Goal: Task Accomplishment & Management: Complete application form

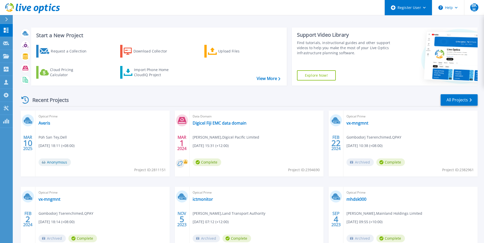
click at [417, 9] on div "Register User" at bounding box center [408, 7] width 47 height 15
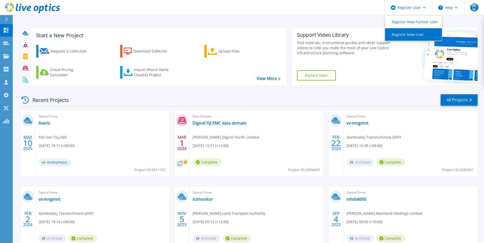
click at [411, 37] on link "Register New User" at bounding box center [413, 34] width 57 height 12
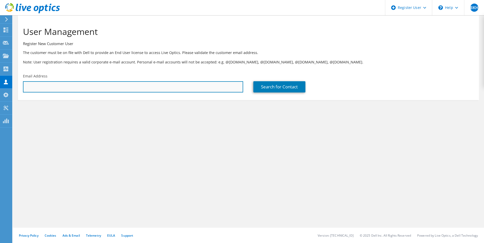
click at [51, 88] on input "text" at bounding box center [133, 86] width 220 height 11
paste input "sharvan.bhojwani@canon-mc.com.my"
type input "sharvan.bhojwani@canon-mc.com.my"
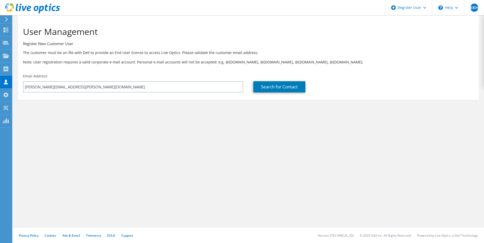
click at [98, 145] on div "User Management Register New Customer User The customer must be on file with De…" at bounding box center [248, 129] width 471 height 228
click at [265, 90] on link "Search for Contact" at bounding box center [279, 86] width 52 height 11
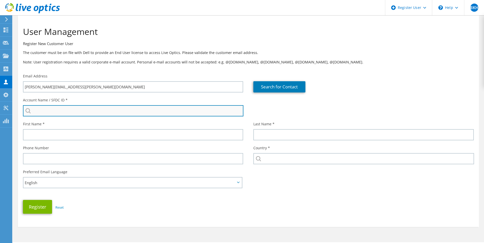
click at [60, 111] on input "search" at bounding box center [133, 110] width 220 height 11
paste input "Canon Marketing (M) Sdn Bhd"
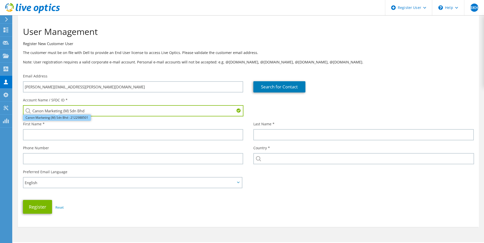
click at [60, 117] on li "Canon Marketing (M) Sdn Bhd : 2122988501" at bounding box center [57, 118] width 68 height 6
type input "Canon Marketing (M) Sdn Bhd : 2122988501"
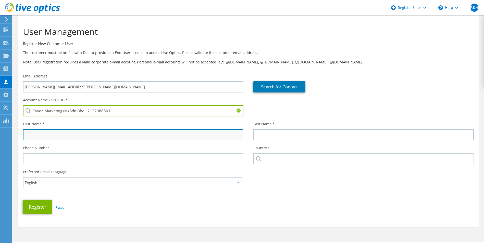
click at [53, 137] on input "text" at bounding box center [133, 134] width 220 height 11
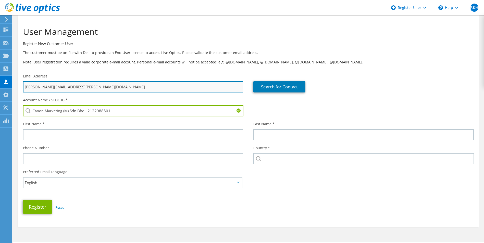
drag, startPoint x: 56, startPoint y: 87, endPoint x: 41, endPoint y: 87, distance: 15.3
click at [41, 87] on input "sharvan.bhojwani@canon-mc.com.my" at bounding box center [133, 86] width 220 height 11
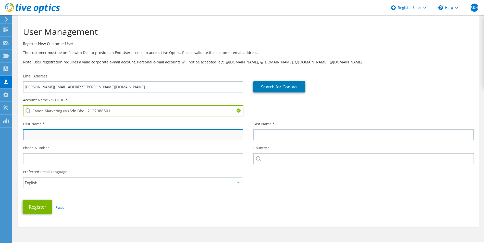
click at [113, 133] on input "text" at bounding box center [133, 134] width 220 height 11
paste input "bhojwani"
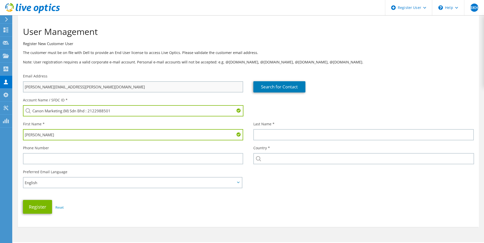
type input "Bhojwani"
drag, startPoint x: 38, startPoint y: 87, endPoint x: 23, endPoint y: 88, distance: 15.6
click at [23, 88] on div "Email Address sharvan.bhojwani@canon-mc.com.my" at bounding box center [133, 83] width 230 height 24
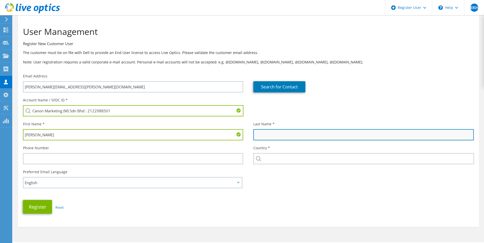
click at [294, 136] on input "text" at bounding box center [363, 134] width 220 height 11
paste input "sharvan"
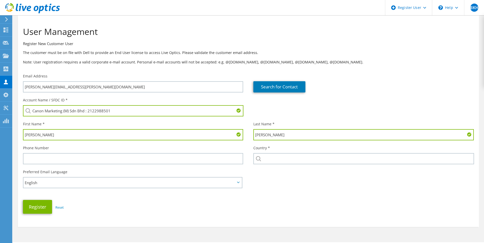
drag, startPoint x: 257, startPoint y: 134, endPoint x: 271, endPoint y: 116, distance: 23.6
click at [258, 132] on input "sharvan" at bounding box center [363, 134] width 220 height 11
type input "Sharvan"
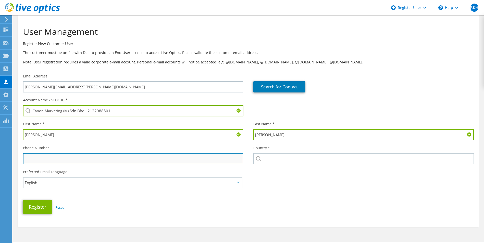
click at [104, 156] on input "text" at bounding box center [133, 158] width 220 height 11
click at [36, 155] on input "text" at bounding box center [133, 158] width 220 height 11
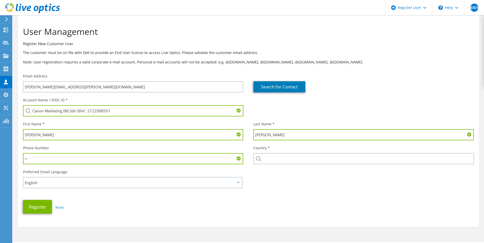
paste input "603 7845 2555"
type input "+603 7845 2555"
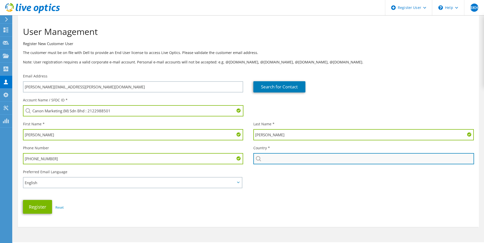
click at [273, 159] on input "text" at bounding box center [363, 158] width 220 height 11
type input "[GEOGRAPHIC_DATA]"
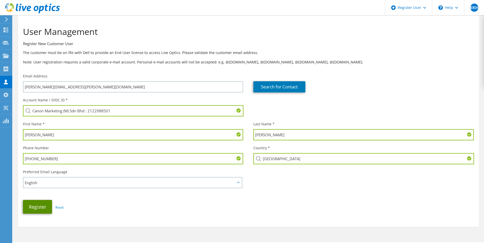
click at [29, 209] on button "Register" at bounding box center [37, 207] width 29 height 14
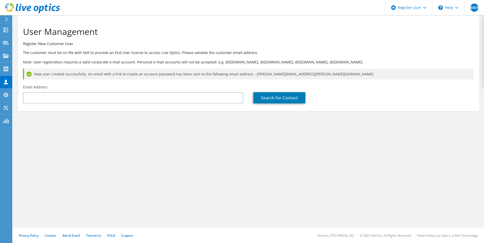
click at [405, 38] on div "User Management Register New Customer User The customer must be on file with De…" at bounding box center [248, 50] width 461 height 64
